Goal: Task Accomplishment & Management: Manage account settings

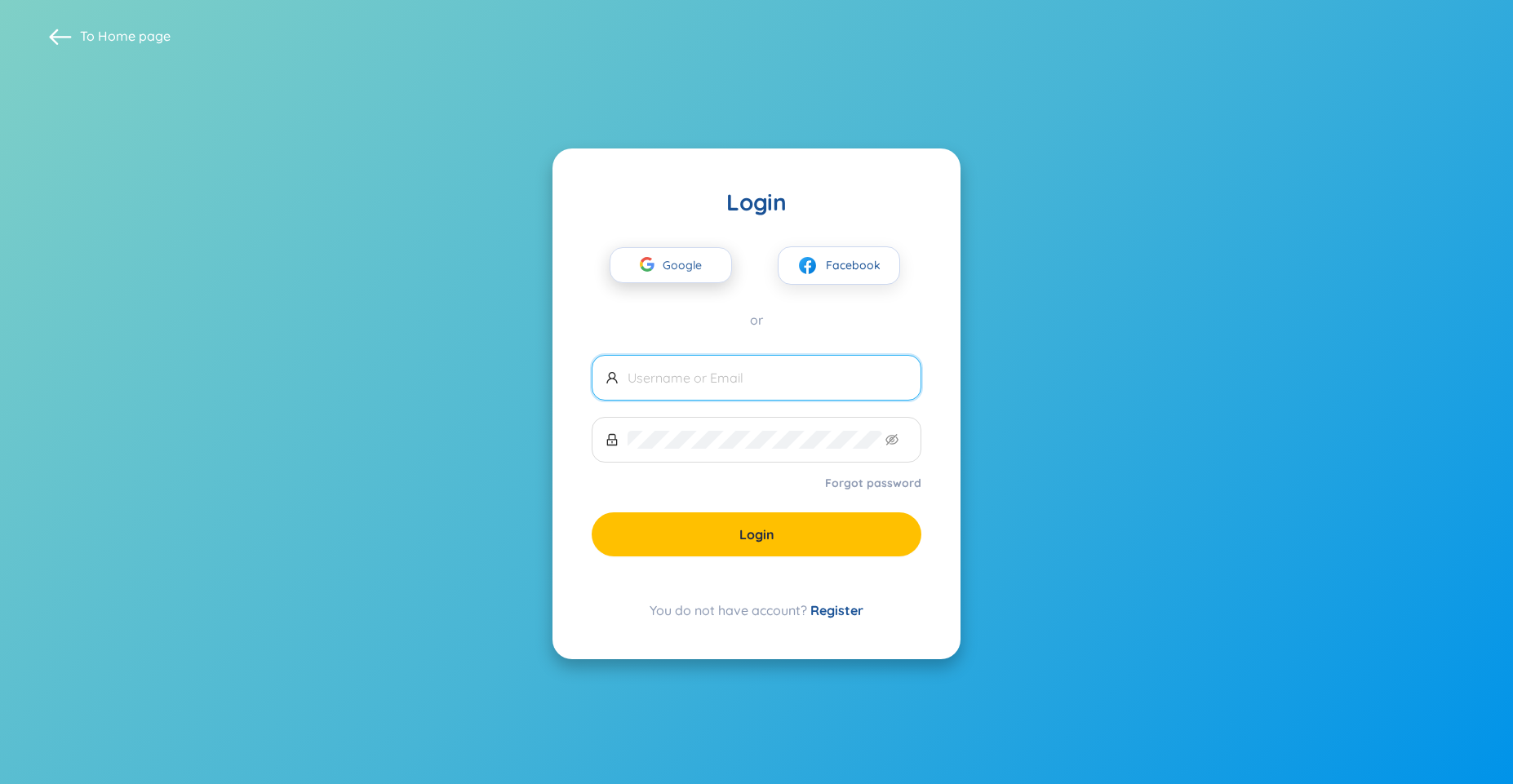
click at [673, 272] on span "Google" at bounding box center [687, 264] width 47 height 34
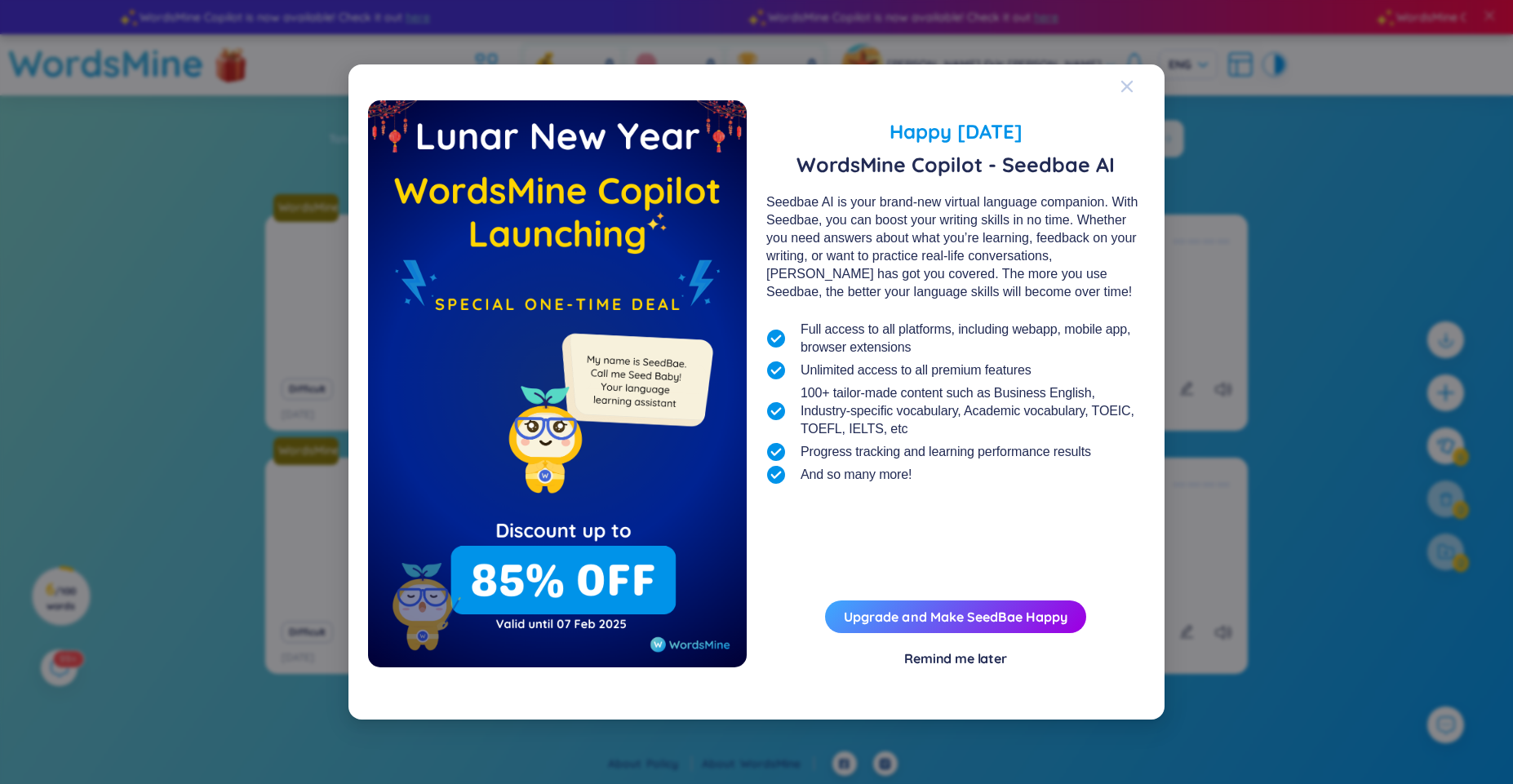
click at [1126, 85] on icon "Close" at bounding box center [1126, 86] width 11 height 11
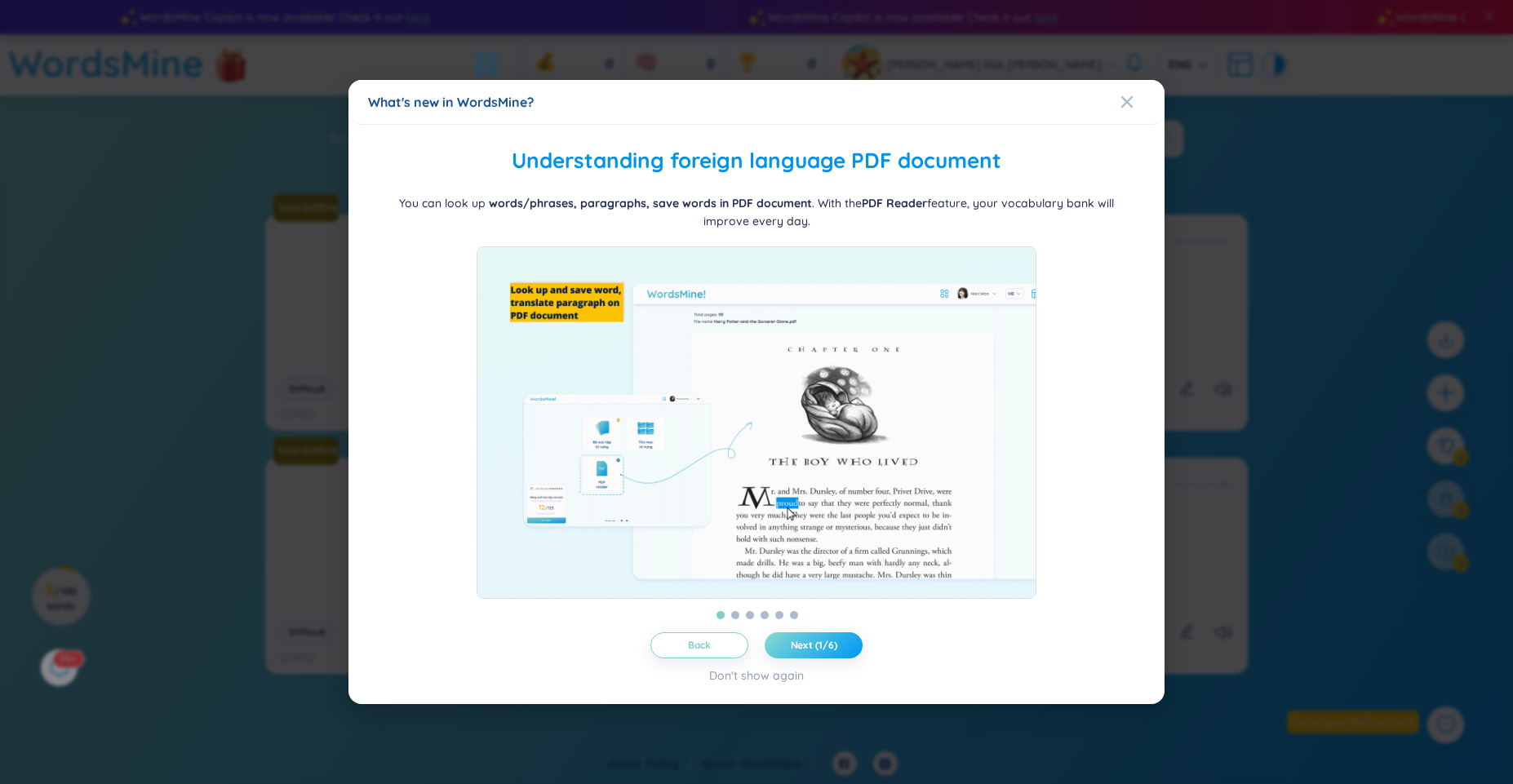
click at [820, 658] on button "Next (1/6)" at bounding box center [814, 645] width 98 height 26
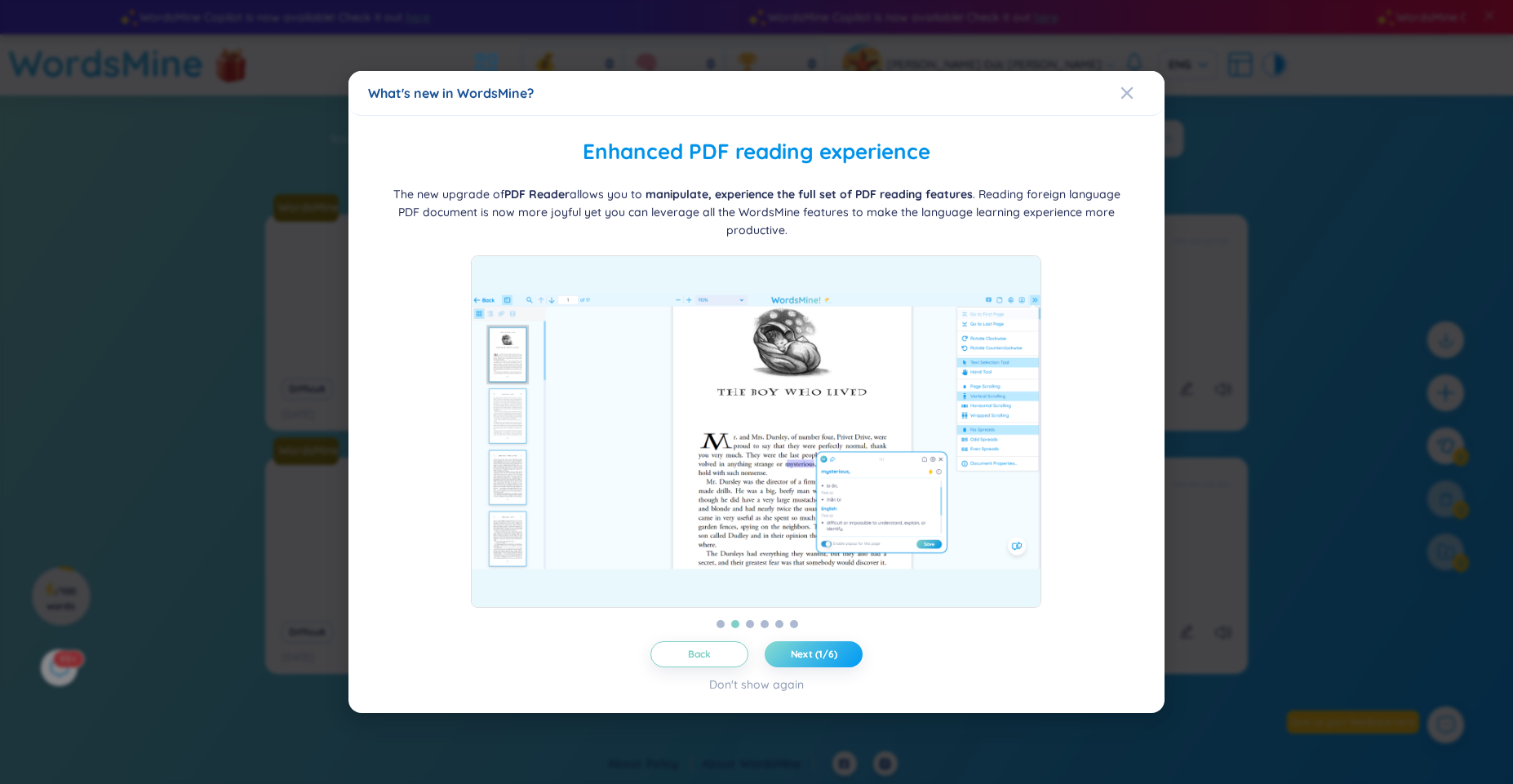
click at [820, 662] on button "Next (1/6)" at bounding box center [814, 654] width 98 height 26
click at [1126, 103] on div "Close" at bounding box center [1126, 92] width 13 height 44
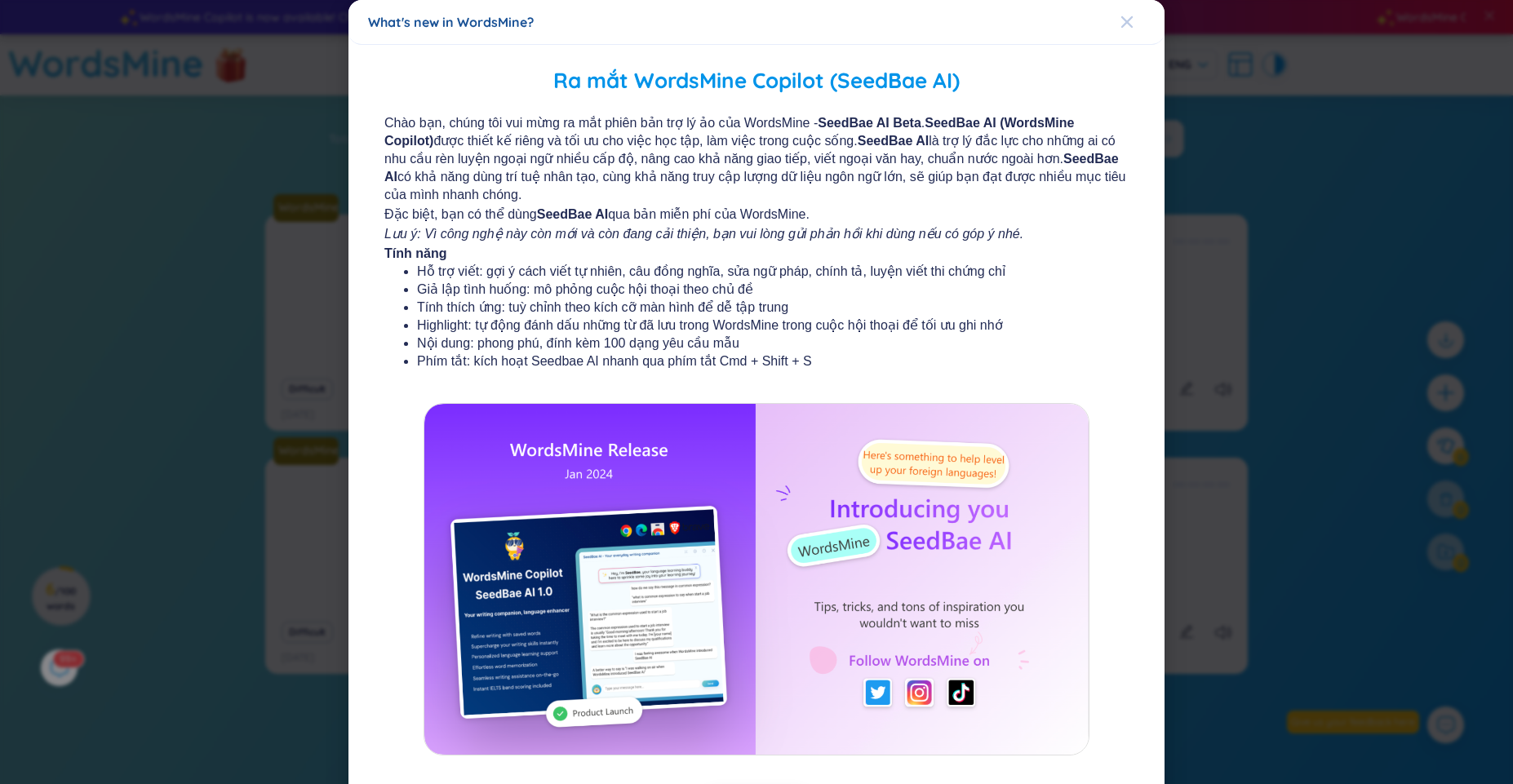
click at [1126, 28] on icon "Close" at bounding box center [1126, 22] width 11 height 11
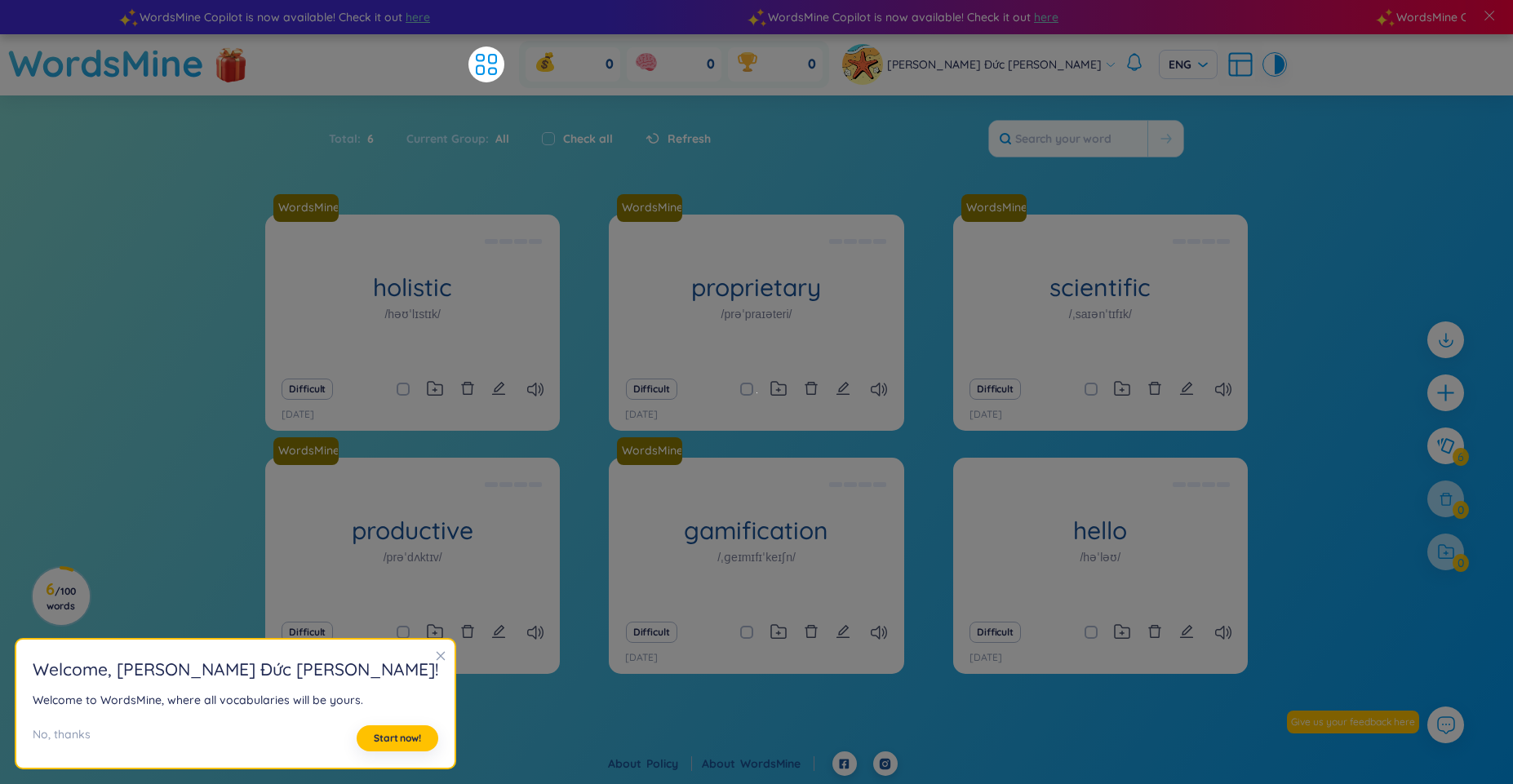
click at [291, 783] on footer "About Policy About WordsMine" at bounding box center [756, 767] width 1513 height 32
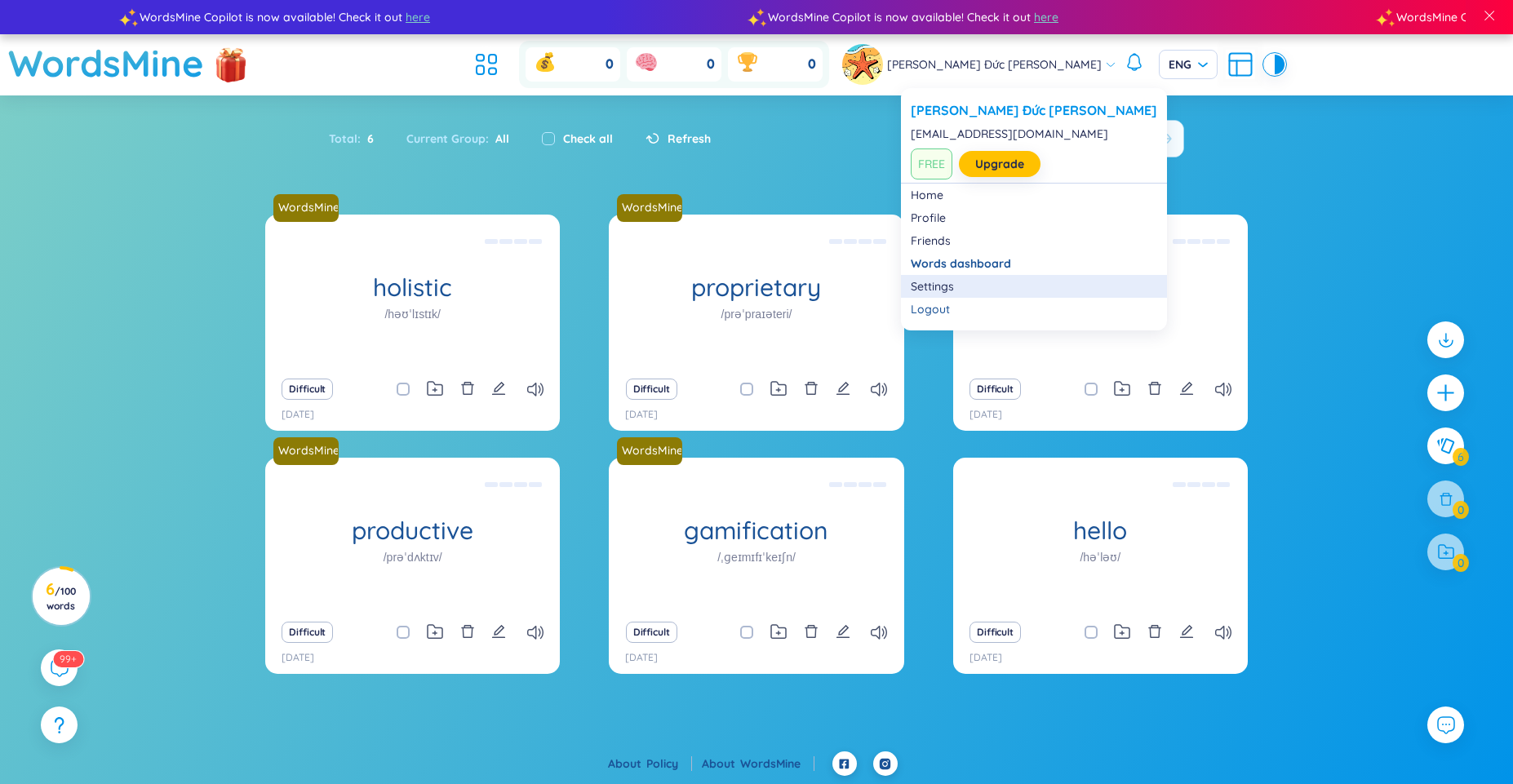
click at [982, 292] on link "Settings" at bounding box center [1034, 286] width 247 height 17
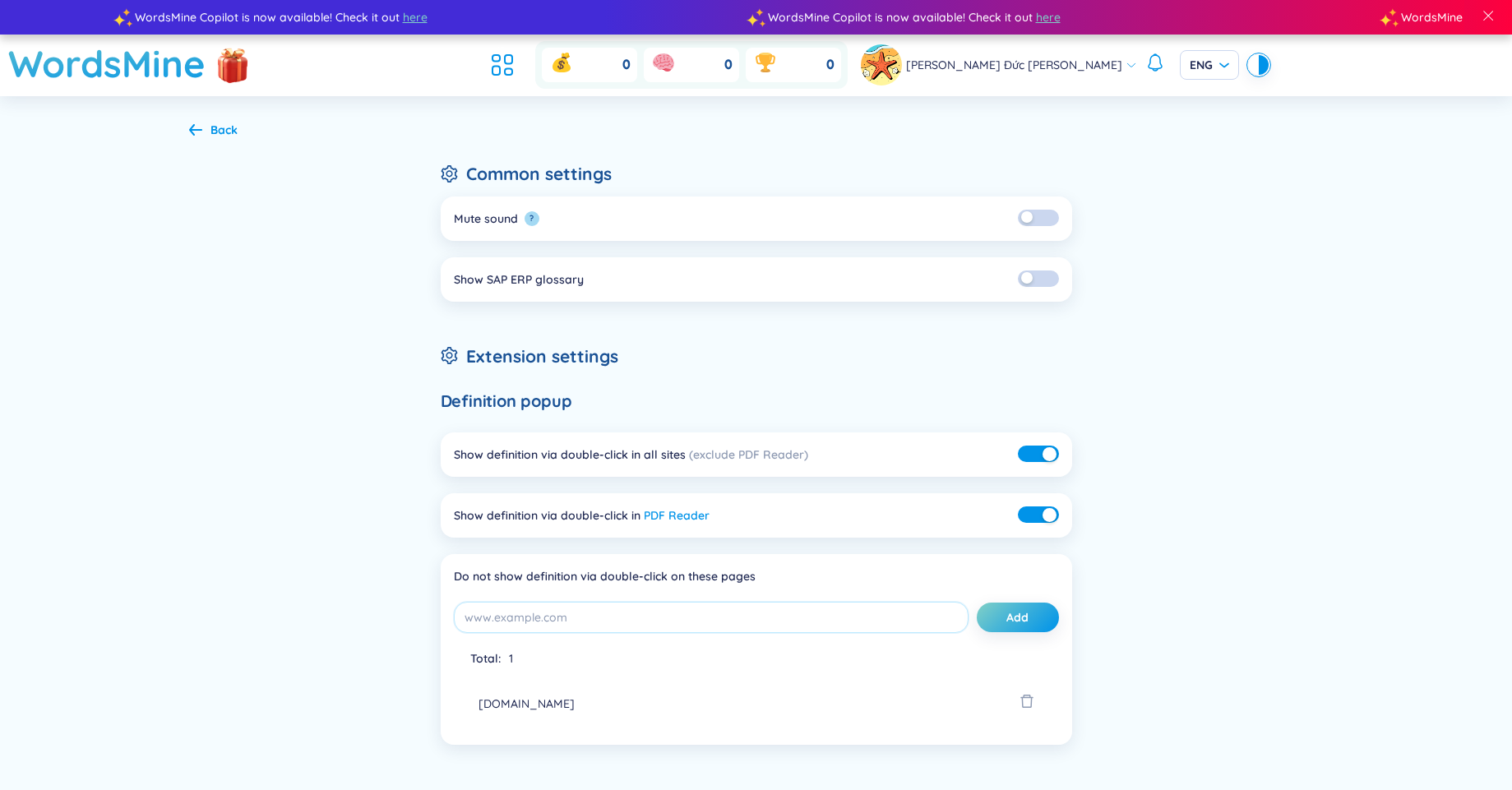
click at [1031, 286] on button "button" at bounding box center [1038, 279] width 41 height 17
click at [1013, 280] on li "Show SAP ERP glossary" at bounding box center [756, 279] width 631 height 45
click at [1014, 280] on li "Show SAP ERP glossary" at bounding box center [756, 279] width 631 height 45
click at [1029, 276] on button "button" at bounding box center [1038, 279] width 41 height 17
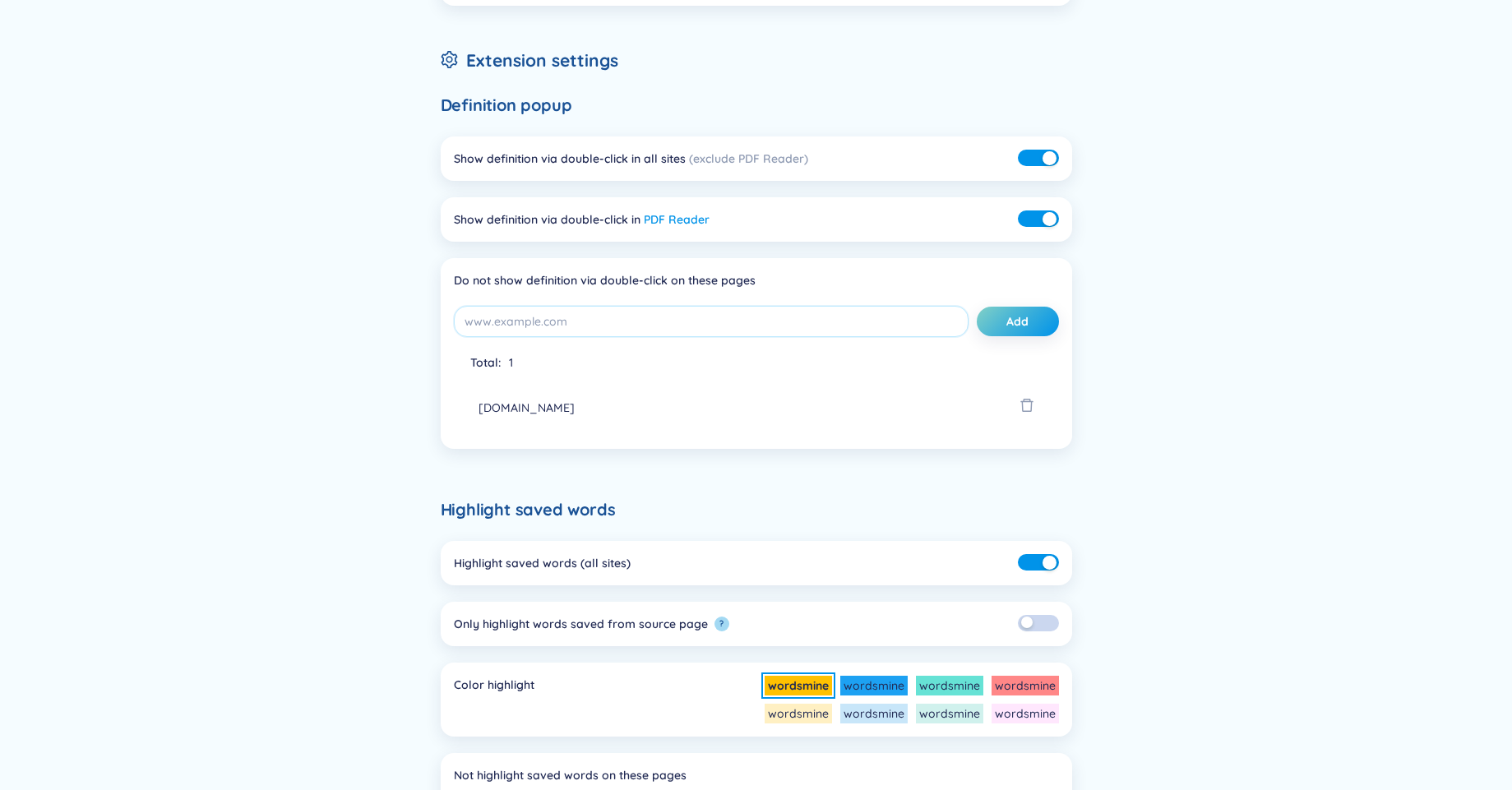
scroll to position [395, 0]
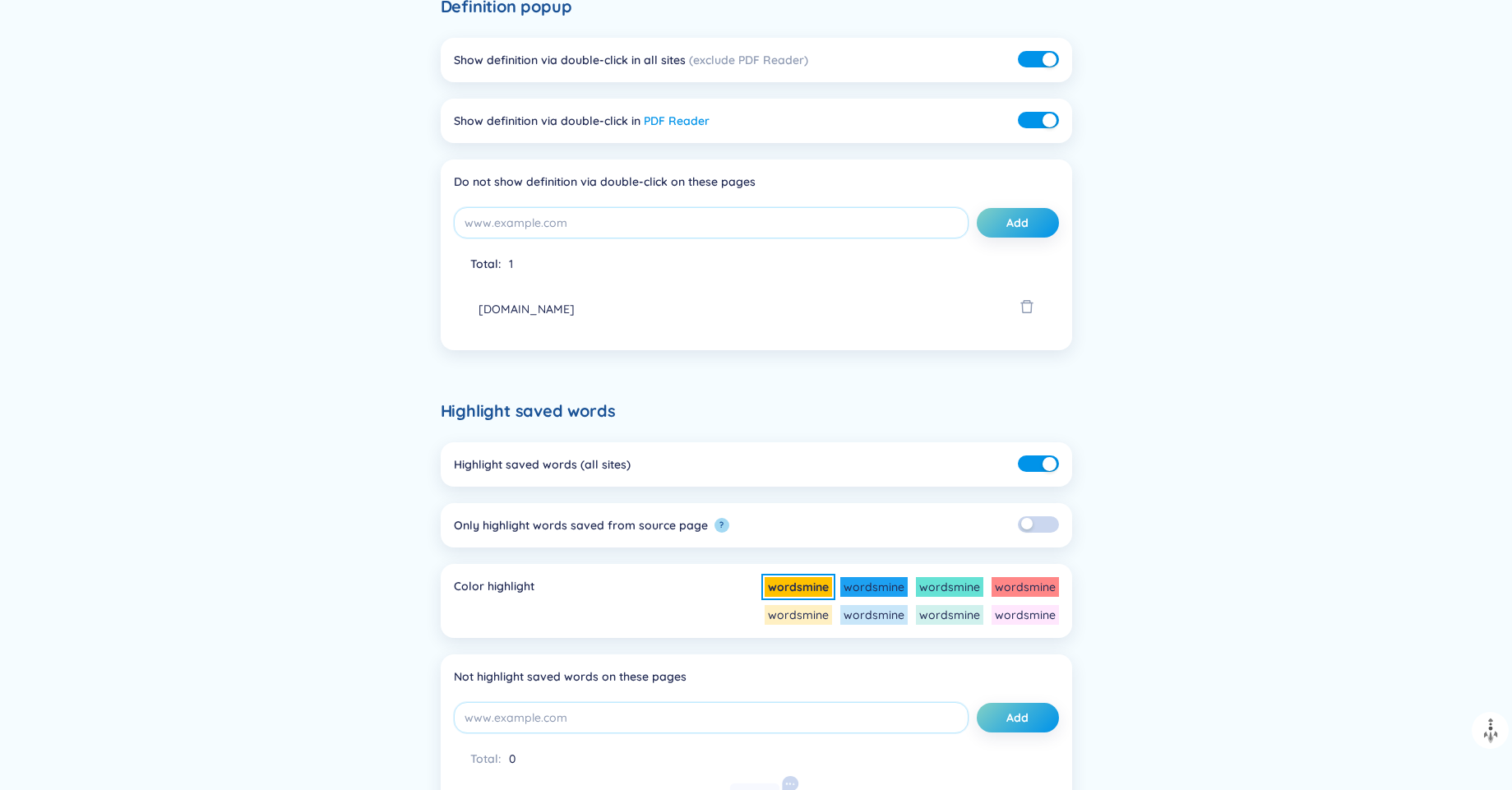
click at [1036, 518] on button "button" at bounding box center [1038, 524] width 41 height 17
click at [1028, 528] on button "button" at bounding box center [1038, 524] width 41 height 17
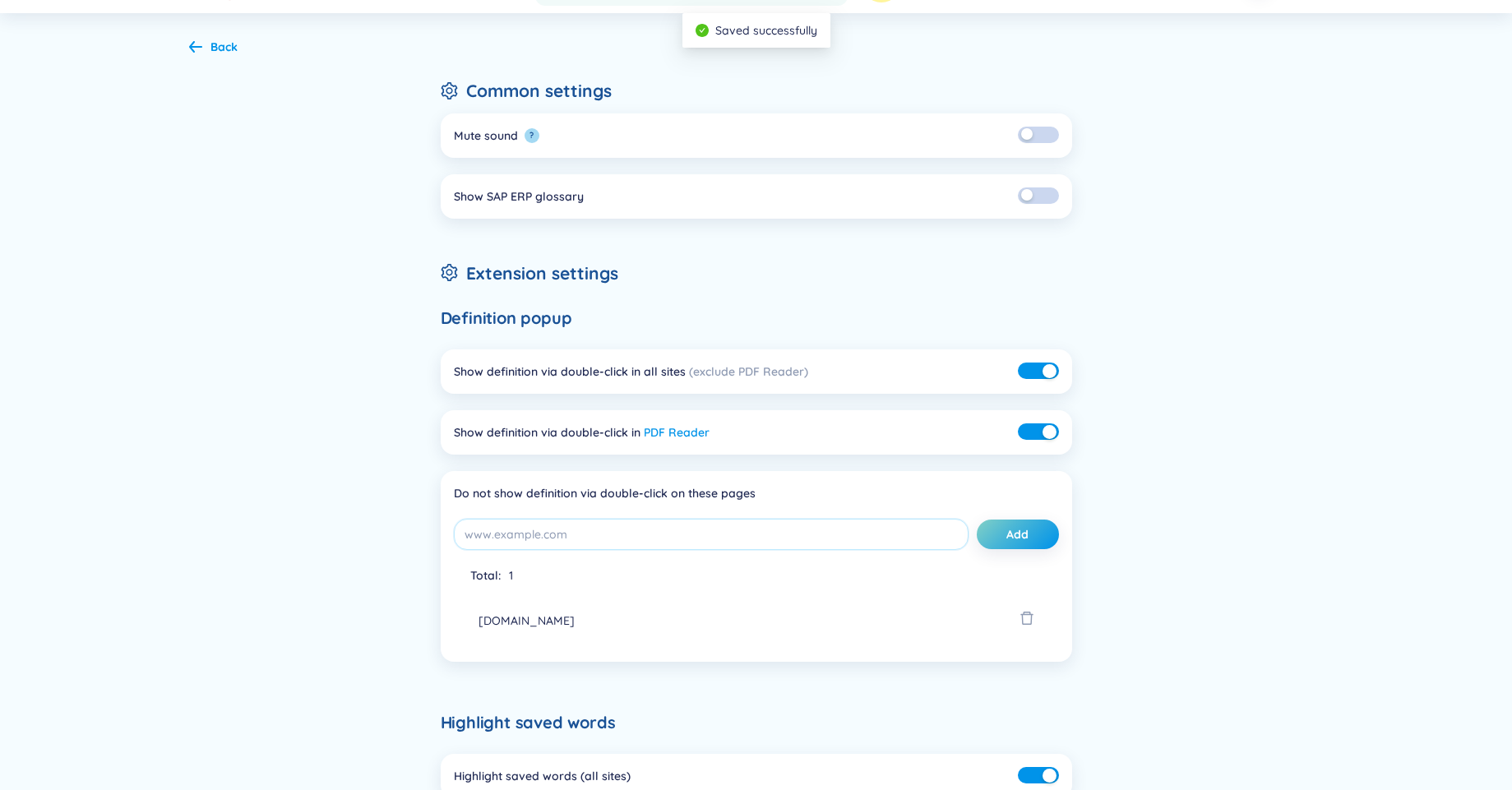
scroll to position [0, 0]
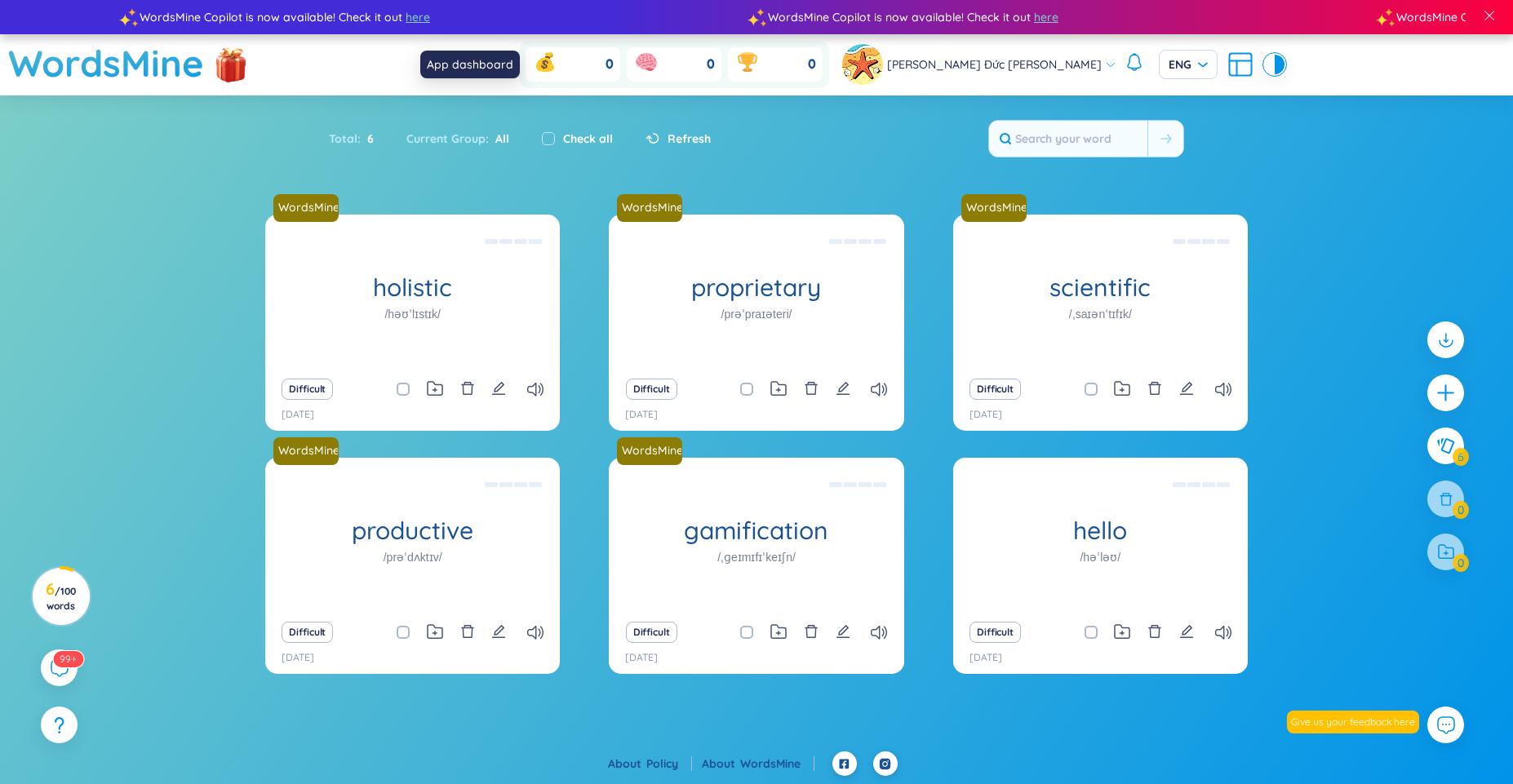
click at [501, 66] on icon at bounding box center [487, 65] width 30 height 30
